Goal: Register for event/course

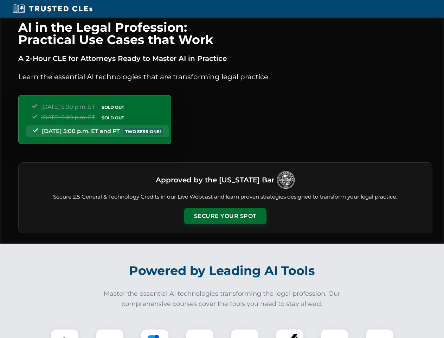
click at [225, 216] on button "Secure Your Spot" at bounding box center [225, 216] width 82 height 16
click at [65, 333] on img at bounding box center [64, 342] width 20 height 20
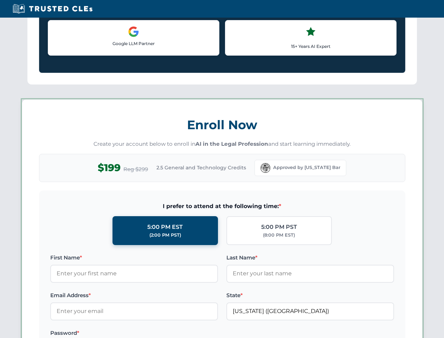
click at [155, 333] on label "Password *" at bounding box center [134, 332] width 168 height 8
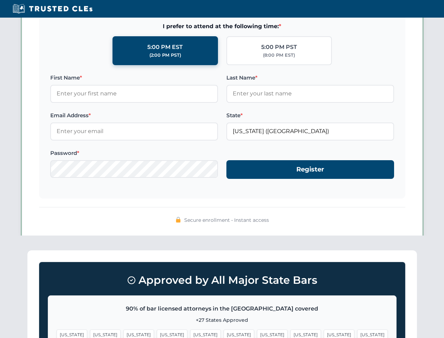
click at [324, 333] on span "[US_STATE]" at bounding box center [339, 334] width 31 height 10
